Goal: Transaction & Acquisition: Download file/media

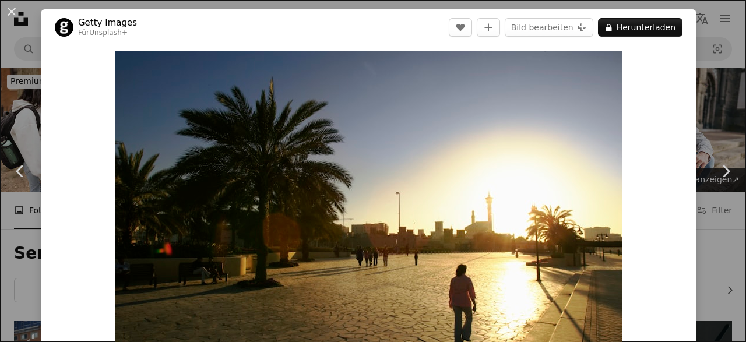
scroll to position [8166, 0]
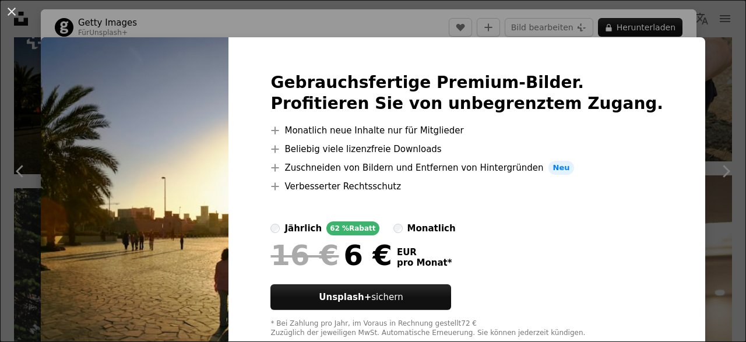
click at [704, 77] on div "An X shape Gebrauchsfertige Premium-Bilder. Profitieren Sie von unbegrenztem Zu…" at bounding box center [373, 171] width 746 height 342
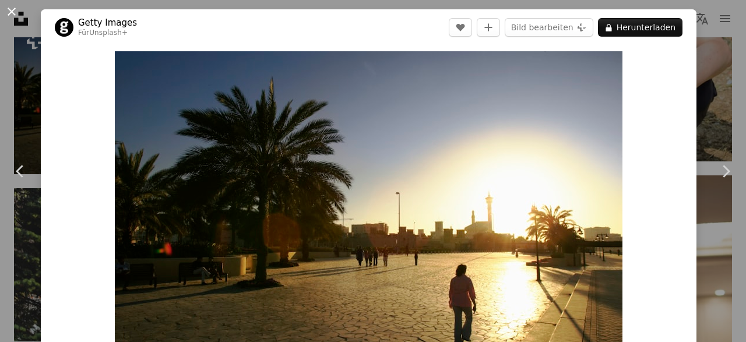
click at [16, 10] on button "An X shape" at bounding box center [12, 12] width 14 height 14
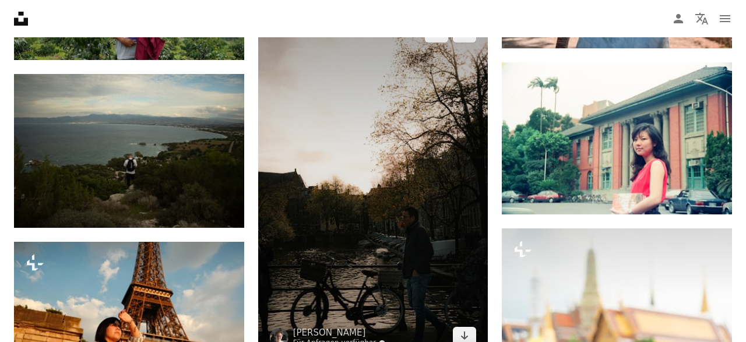
scroll to position [9379, 0]
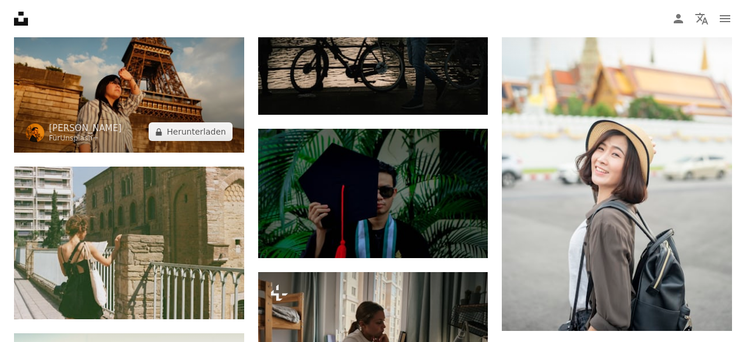
click at [132, 64] on img at bounding box center [129, 75] width 230 height 153
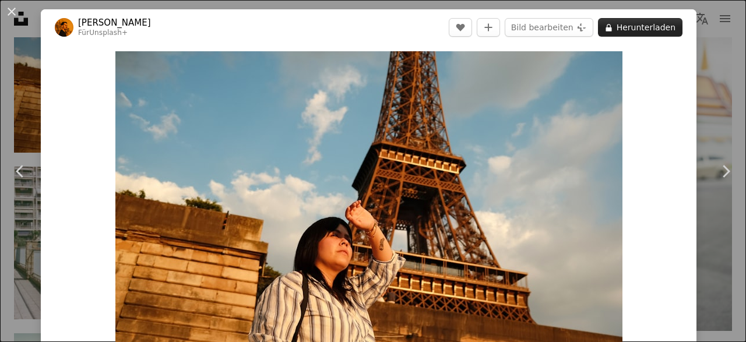
click at [642, 34] on button "A lock Herunterladen" at bounding box center [640, 27] width 85 height 19
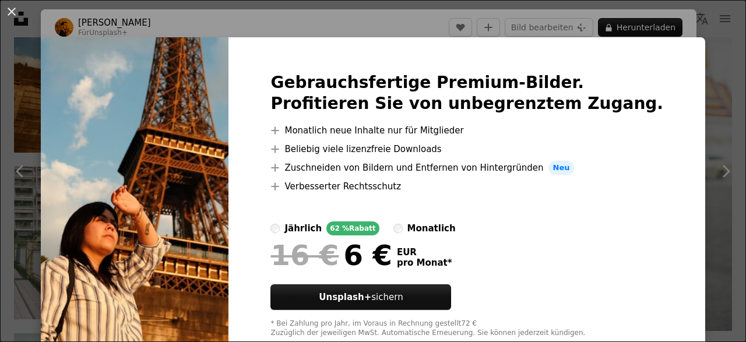
click at [738, 58] on div "An X shape Gebrauchsfertige Premium-Bilder. Profitieren Sie von unbegrenztem Zu…" at bounding box center [373, 171] width 746 height 342
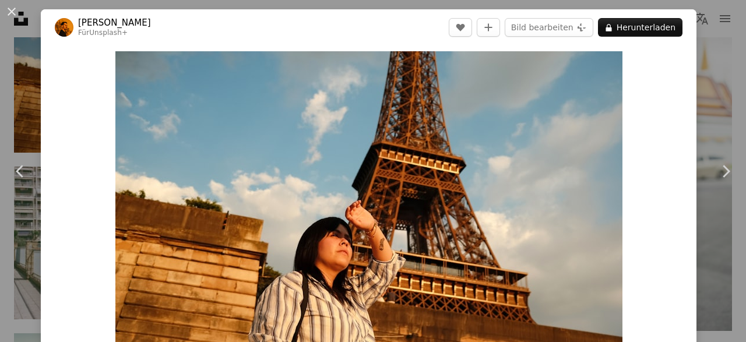
click at [738, 58] on div "An X shape Chevron left Chevron right [PERSON_NAME] Für Unsplash+ A heart A plu…" at bounding box center [373, 171] width 746 height 342
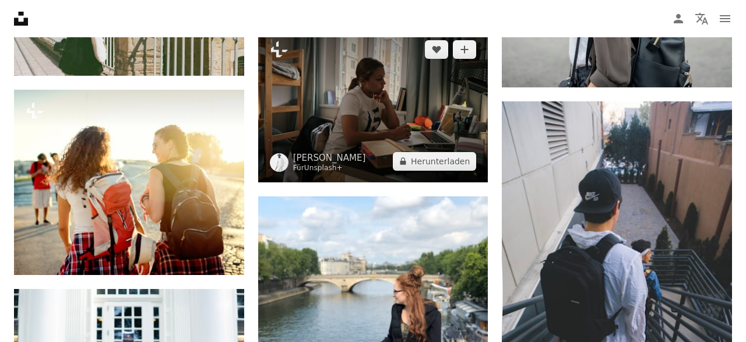
scroll to position [9622, 0]
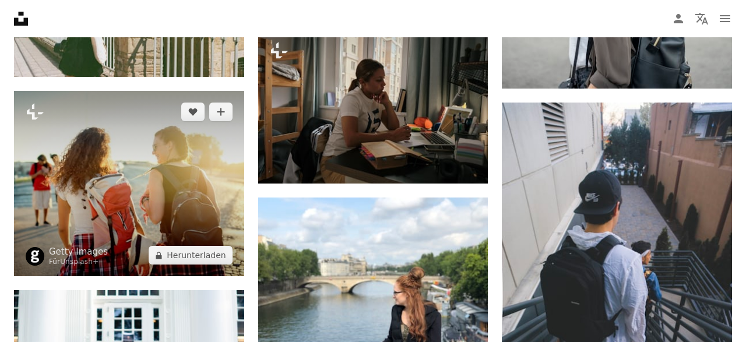
click at [172, 174] on img at bounding box center [129, 184] width 230 height 186
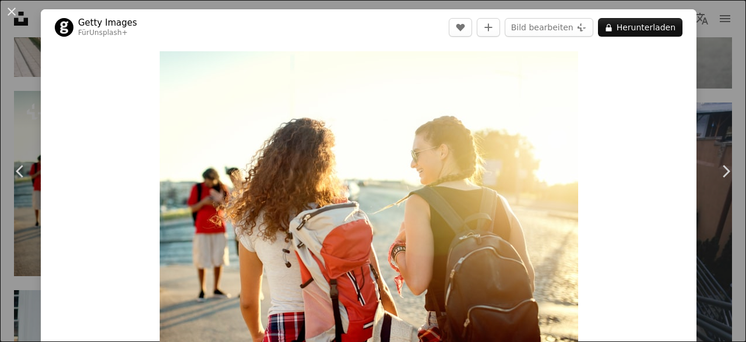
click at [697, 54] on div "Zoom in" at bounding box center [369, 220] width 656 height 350
click at [697, 62] on div "Zoom in" at bounding box center [369, 220] width 656 height 350
click at [712, 73] on div "An X shape Chevron left Chevron right Getty Images Für Unsplash+ A heart A plus…" at bounding box center [373, 171] width 746 height 342
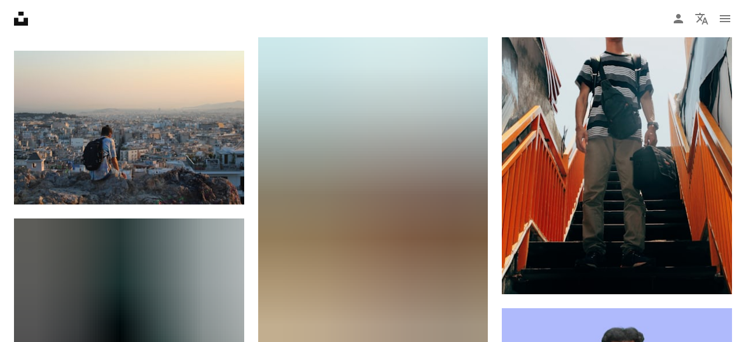
scroll to position [10228, 0]
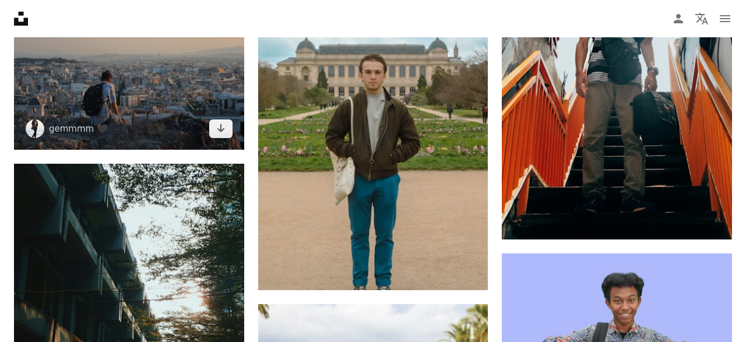
click at [171, 90] on img at bounding box center [129, 72] width 230 height 153
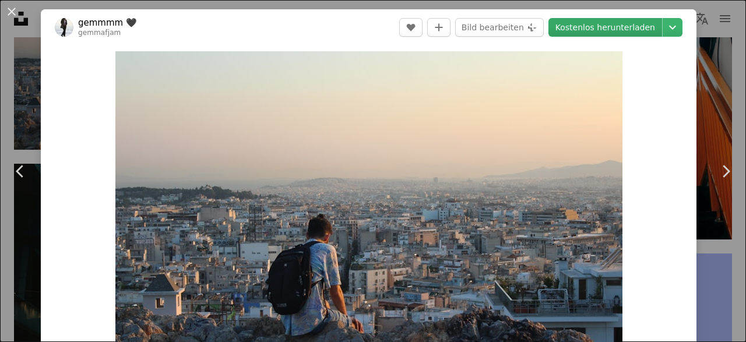
click at [621, 30] on link "Kostenlos herunterladen" at bounding box center [606, 27] width 114 height 19
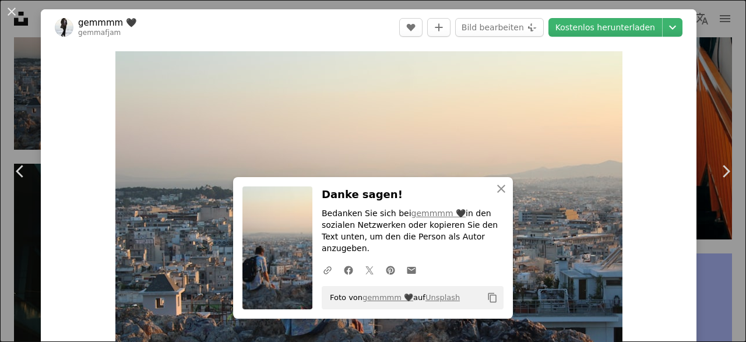
click at [729, 90] on div "An X shape Chevron left Chevron right An X shape Schließen Danke sagen! Bedanke…" at bounding box center [373, 171] width 746 height 342
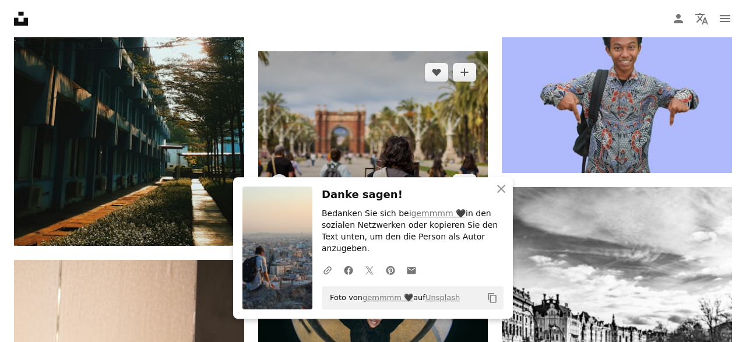
scroll to position [10531, 0]
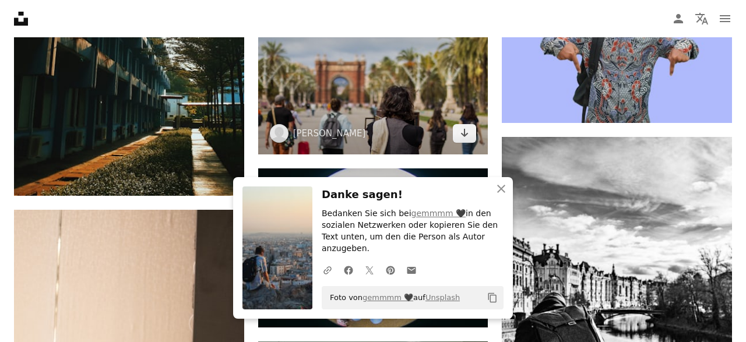
click at [391, 87] on img at bounding box center [373, 77] width 230 height 153
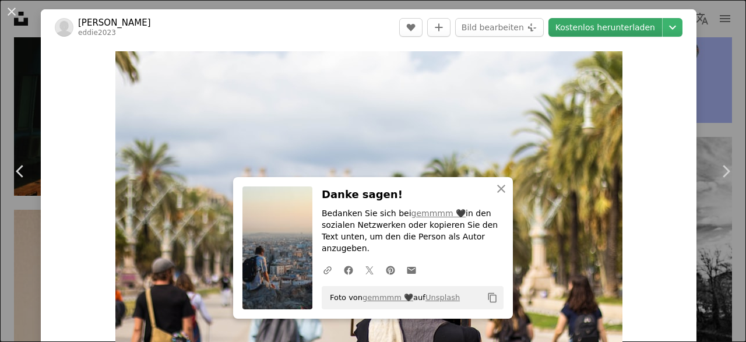
click at [623, 33] on link "Kostenlos herunterladen" at bounding box center [606, 27] width 114 height 19
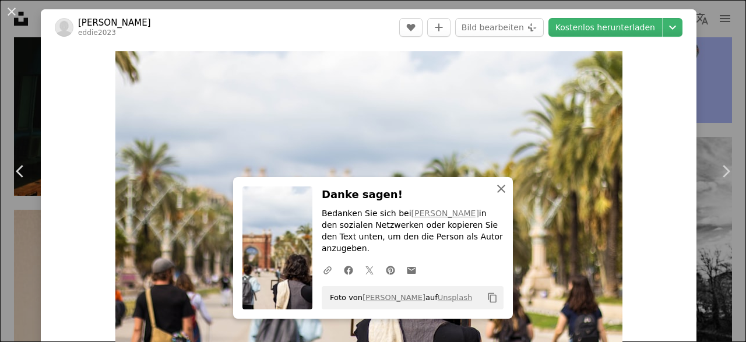
click at [501, 196] on icon "An X shape" at bounding box center [501, 189] width 14 height 14
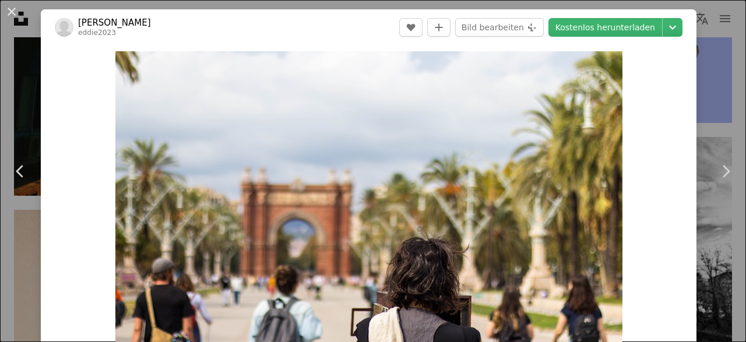
click at [726, 47] on div "An X shape Chevron left Chevron right [PERSON_NAME] eddie2023 A heart A plus si…" at bounding box center [373, 171] width 746 height 342
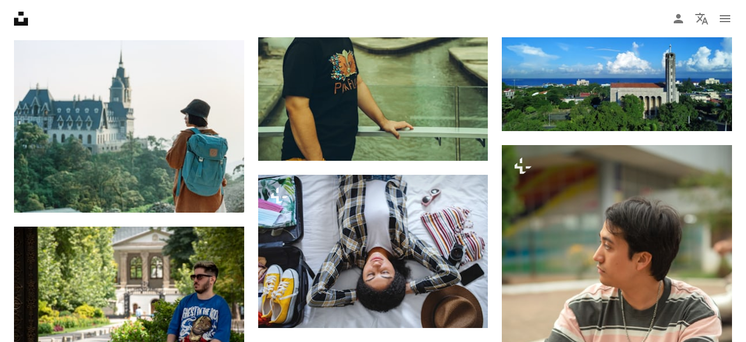
scroll to position [11986, 0]
